Goal: Transaction & Acquisition: Purchase product/service

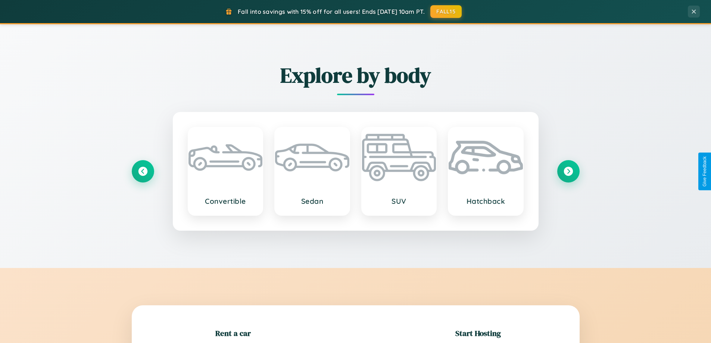
scroll to position [161, 0]
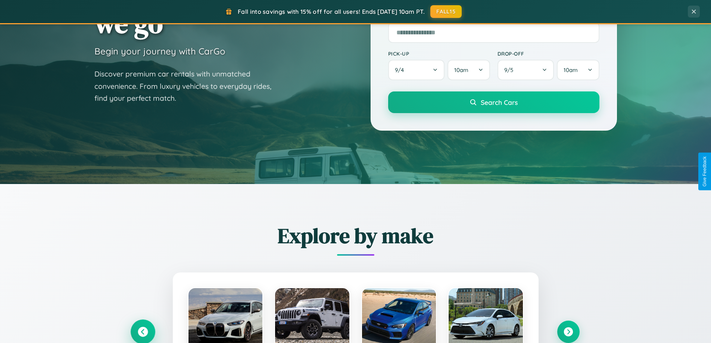
click at [143, 332] on icon at bounding box center [143, 332] width 10 height 10
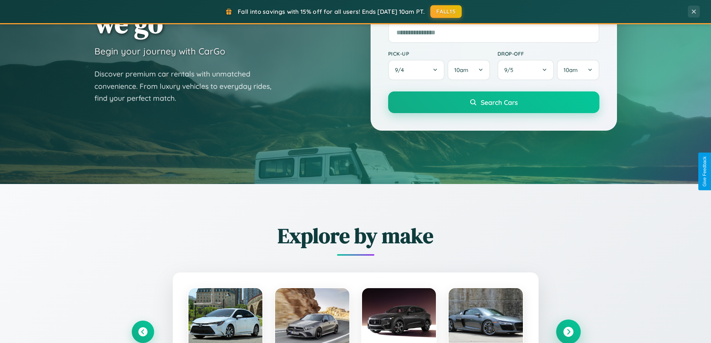
click at [568, 331] on icon at bounding box center [568, 332] width 10 height 10
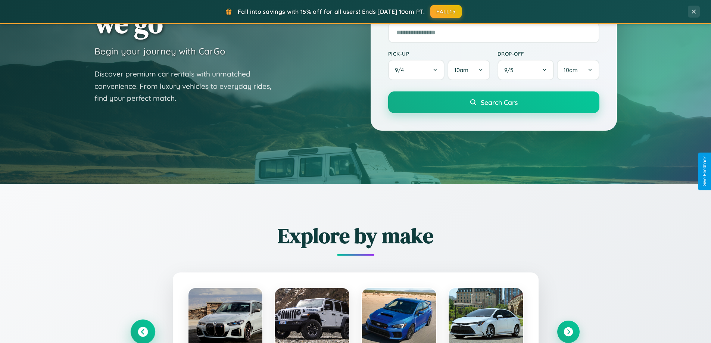
click at [143, 331] on icon at bounding box center [143, 332] width 10 height 10
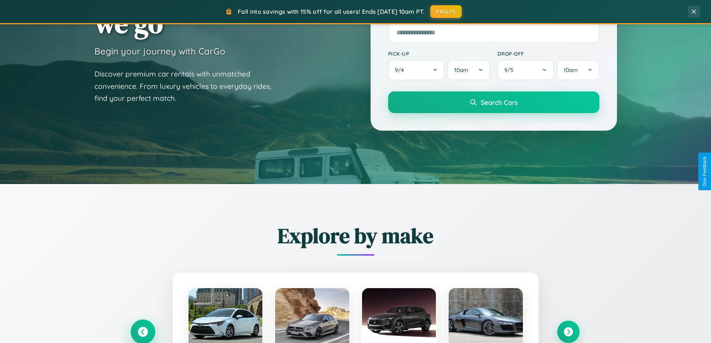
scroll to position [22, 0]
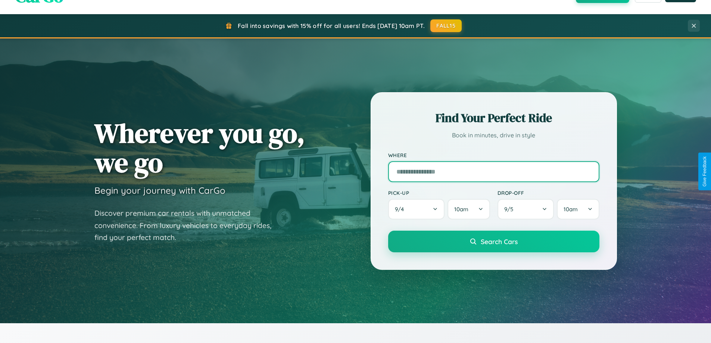
click at [493, 171] on input "text" at bounding box center [493, 171] width 211 height 21
type input "**********"
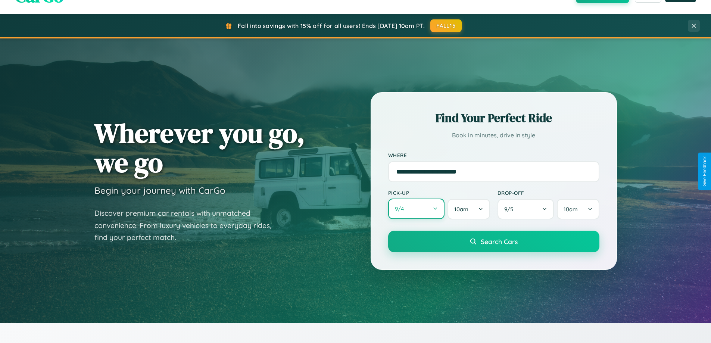
click at [416, 209] on button "9 / 4" at bounding box center [416, 208] width 57 height 21
select select "*"
select select "****"
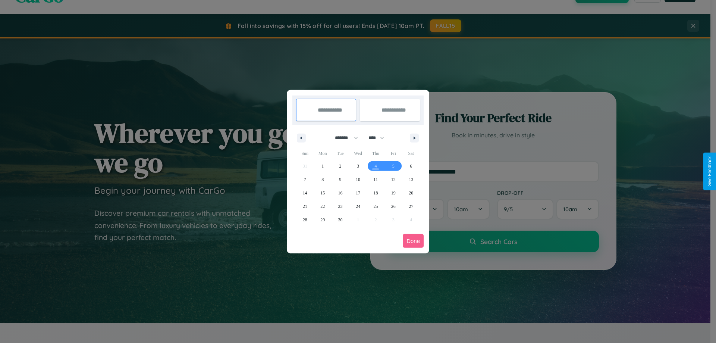
drag, startPoint x: 343, startPoint y: 138, endPoint x: 358, endPoint y: 150, distance: 19.1
click at [343, 138] on select "******* ******** ***** ***** *** **** **** ****** ********* ******* ******** **…" at bounding box center [345, 138] width 32 height 12
select select "*"
drag, startPoint x: 380, startPoint y: 138, endPoint x: 358, endPoint y: 150, distance: 24.7
click at [380, 138] on select "**** **** **** **** **** **** **** **** **** **** **** **** **** **** **** ****…" at bounding box center [376, 138] width 22 height 12
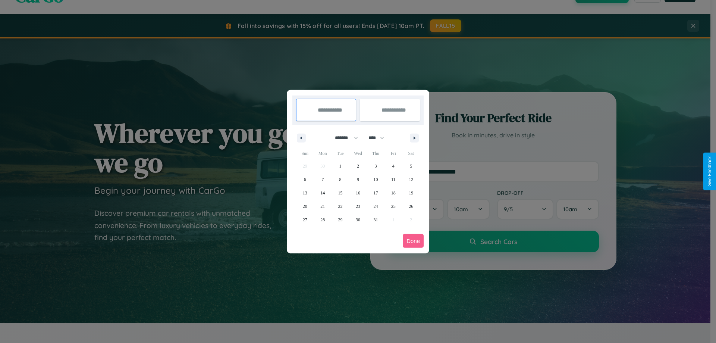
select select "****"
click at [393, 219] on span "31" at bounding box center [393, 219] width 4 height 13
type input "**********"
click at [415, 138] on icon "button" at bounding box center [416, 138] width 4 height 3
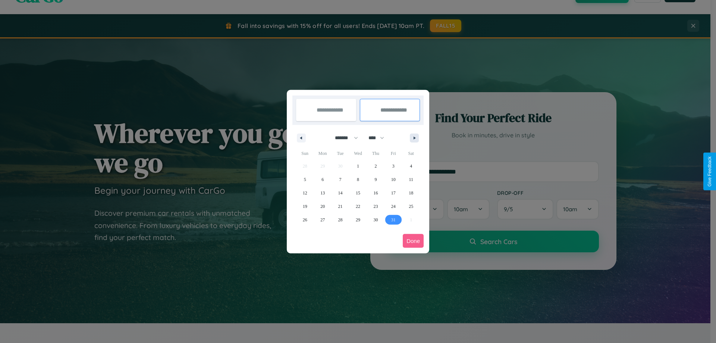
select select "*"
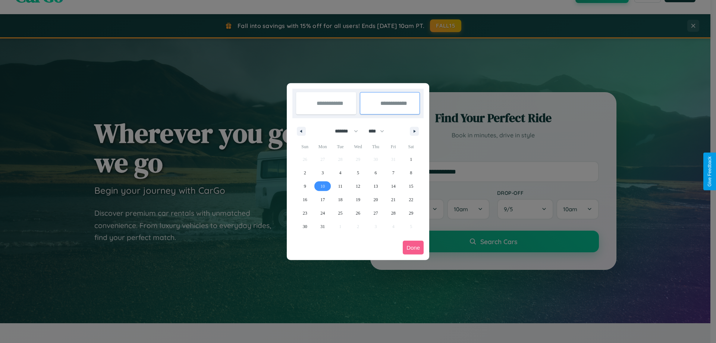
click at [323, 186] on span "10" at bounding box center [322, 185] width 4 height 13
type input "**********"
select select "*"
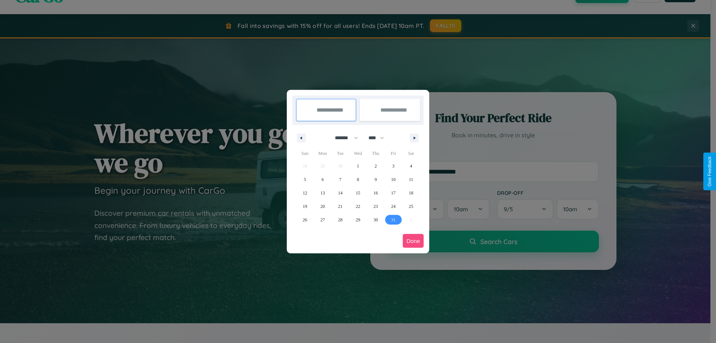
click at [413, 241] on button "Done" at bounding box center [413, 241] width 21 height 14
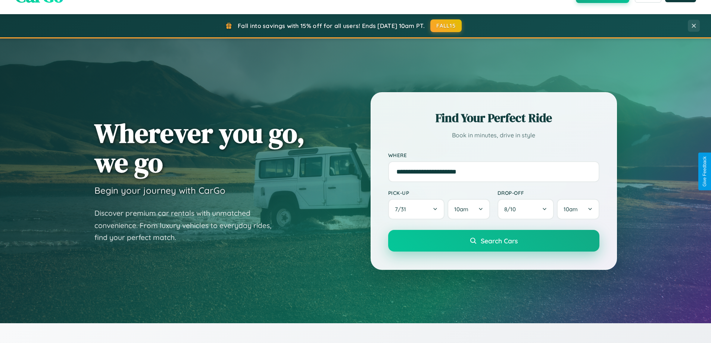
click at [493, 241] on span "Search Cars" at bounding box center [499, 241] width 37 height 8
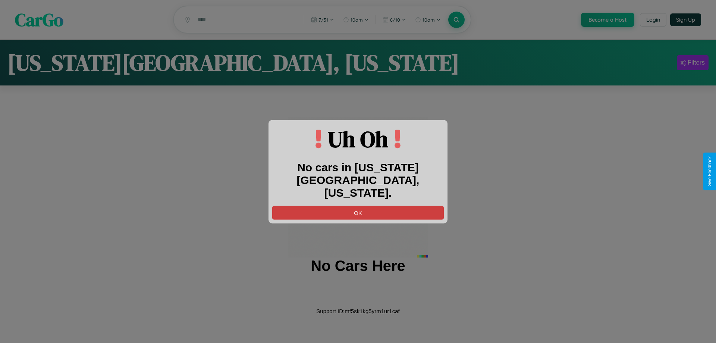
click at [358, 206] on button "OK" at bounding box center [358, 213] width 172 height 14
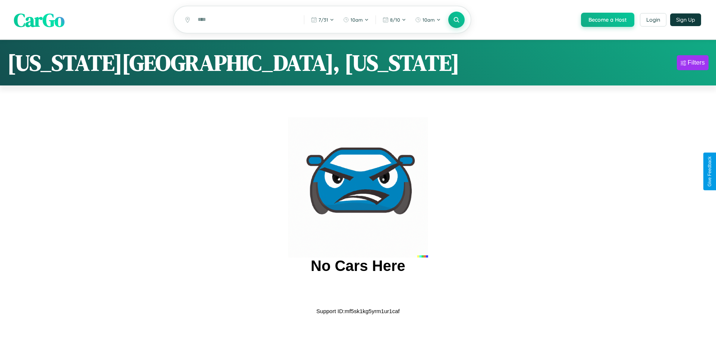
click at [39, 20] on span "CarGo" at bounding box center [39, 20] width 51 height 26
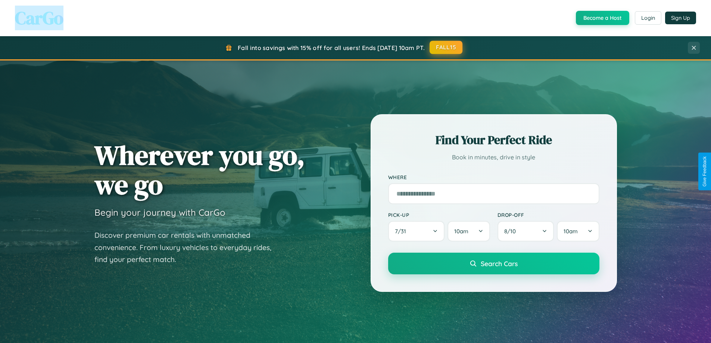
click at [446, 47] on button "FALL15" at bounding box center [445, 47] width 33 height 13
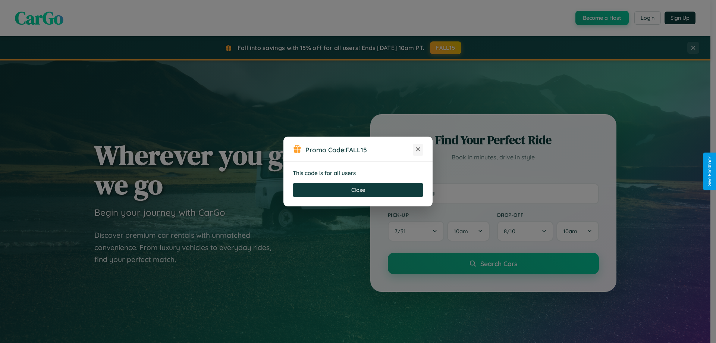
click at [418, 150] on icon at bounding box center [418, 149] width 7 height 7
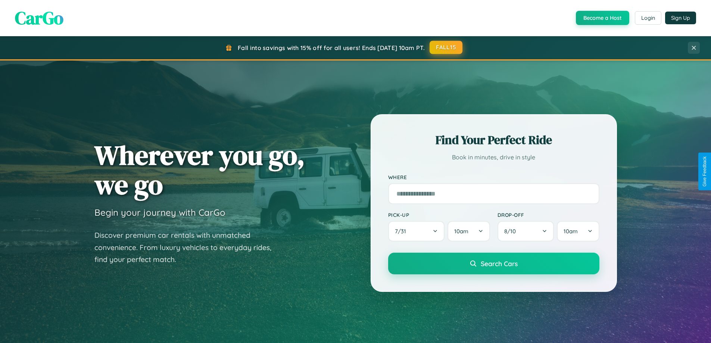
click at [446, 48] on button "FALL15" at bounding box center [445, 47] width 33 height 13
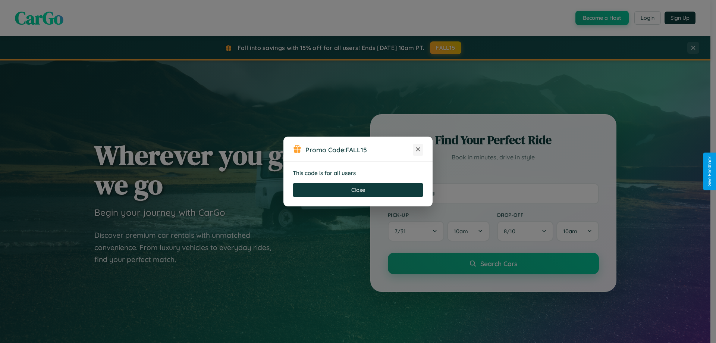
click at [418, 150] on icon at bounding box center [418, 149] width 7 height 7
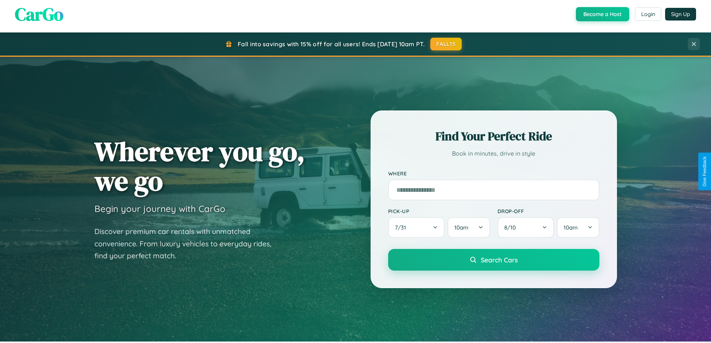
scroll to position [874, 0]
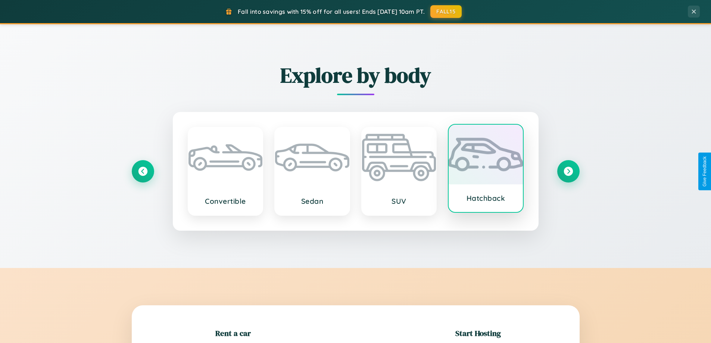
click at [485, 169] on div at bounding box center [485, 155] width 74 height 60
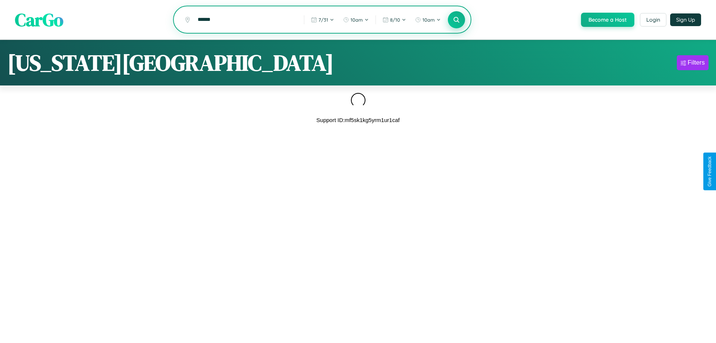
click at [456, 20] on icon at bounding box center [456, 19] width 7 height 7
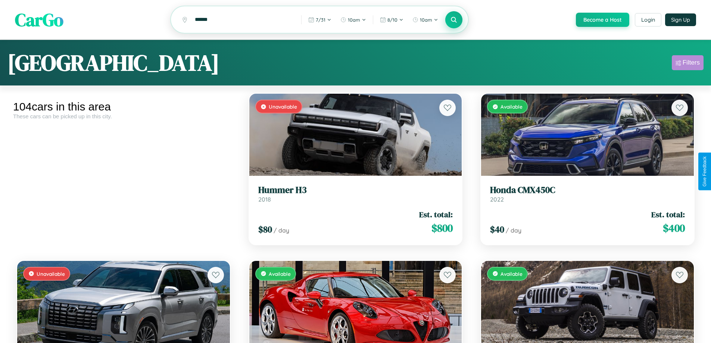
click at [687, 64] on div "Filters" at bounding box center [690, 62] width 17 height 7
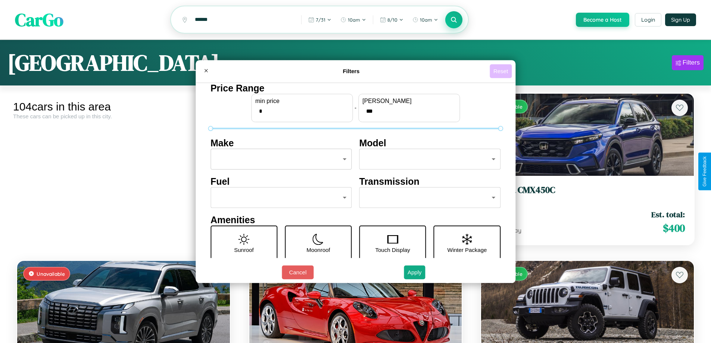
click at [501, 71] on button "Reset" at bounding box center [501, 71] width 22 height 14
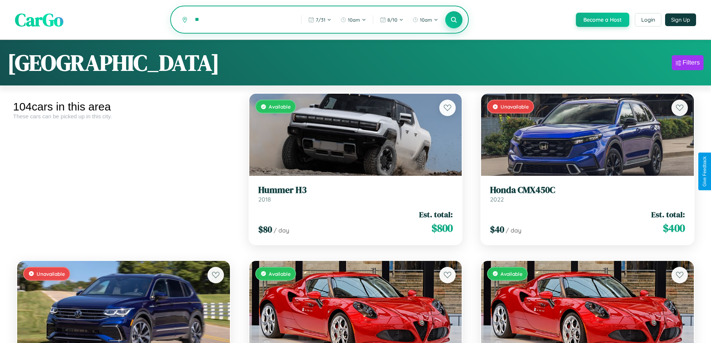
type input "*"
type input "*******"
click at [453, 20] on icon at bounding box center [453, 19] width 7 height 7
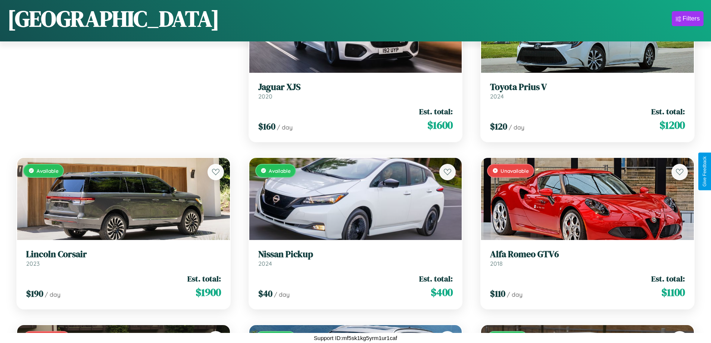
scroll to position [105, 0]
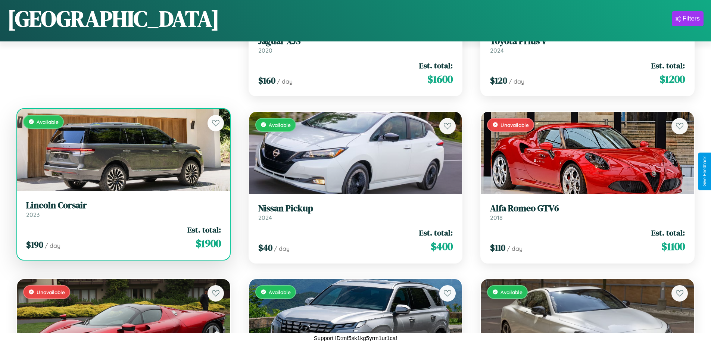
click at [122, 209] on h3 "Lincoln Corsair" at bounding box center [123, 205] width 195 height 11
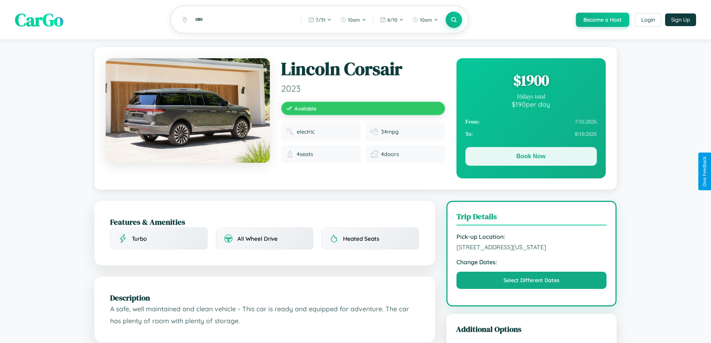
click at [531, 157] on button "Book Now" at bounding box center [530, 156] width 131 height 19
